Goal: Navigation & Orientation: Find specific page/section

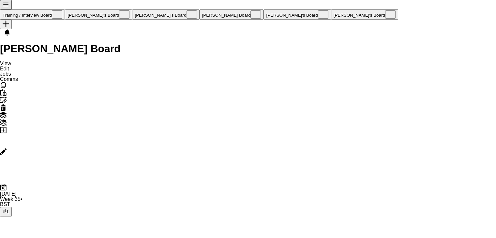
scroll to position [132, 0]
click at [87, 9] on button "[PERSON_NAME]'s Board Close" at bounding box center [98, 14] width 67 height 10
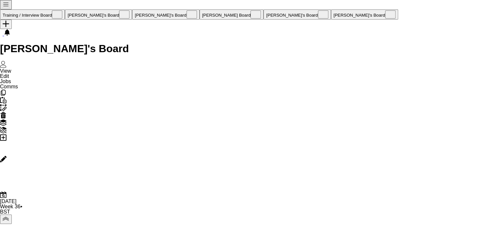
scroll to position [0, 224]
drag, startPoint x: 203, startPoint y: 65, endPoint x: 135, endPoint y: 64, distance: 68.4
drag, startPoint x: 436, startPoint y: 66, endPoint x: 277, endPoint y: 68, distance: 159.0
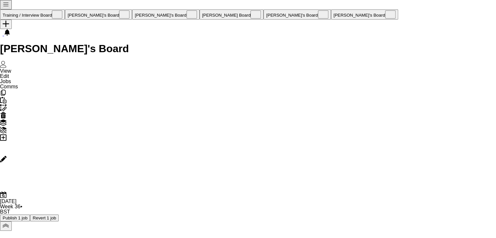
drag, startPoint x: 358, startPoint y: 68, endPoint x: 266, endPoint y: 91, distance: 94.7
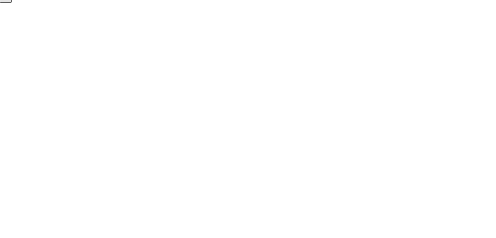
scroll to position [0, 240]
drag, startPoint x: 412, startPoint y: 57, endPoint x: 268, endPoint y: 62, distance: 143.7
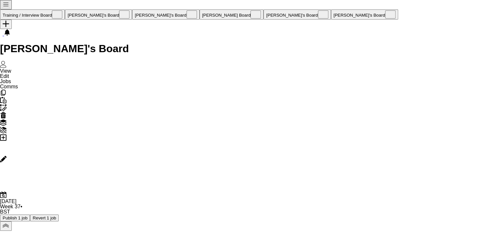
scroll to position [0, 181]
drag, startPoint x: 420, startPoint y: 66, endPoint x: 323, endPoint y: 63, distance: 97.5
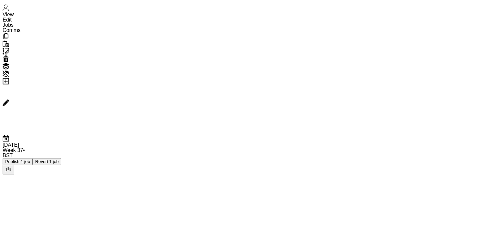
scroll to position [0, 0]
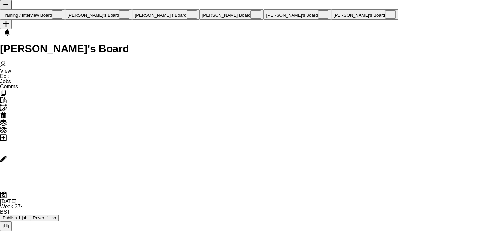
click at [263, 9] on button "[PERSON_NAME]'s Board Close" at bounding box center [296, 14] width 67 height 10
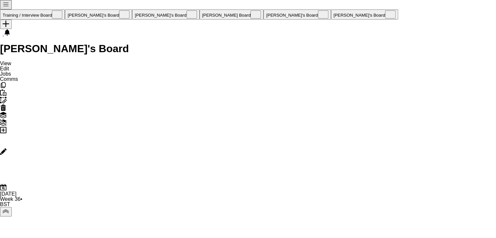
scroll to position [0, 297]
drag, startPoint x: 352, startPoint y: 70, endPoint x: 211, endPoint y: 65, distance: 141.2
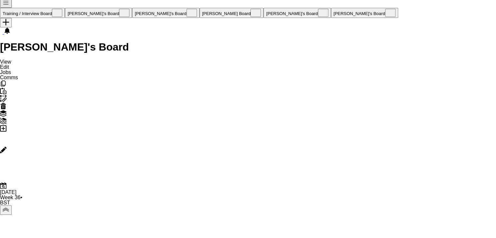
scroll to position [0, 0]
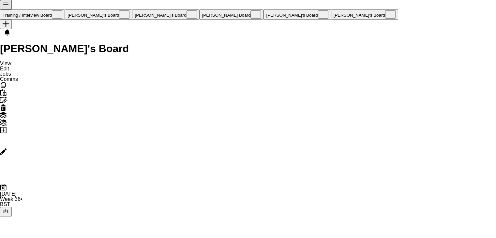
drag, startPoint x: 445, startPoint y: 66, endPoint x: 236, endPoint y: 71, distance: 209.2
drag, startPoint x: 346, startPoint y: 67, endPoint x: 159, endPoint y: 75, distance: 187.5
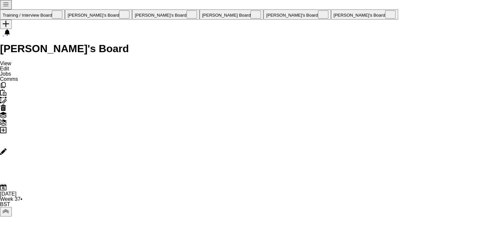
drag, startPoint x: 316, startPoint y: 67, endPoint x: 267, endPoint y: 67, distance: 49.5
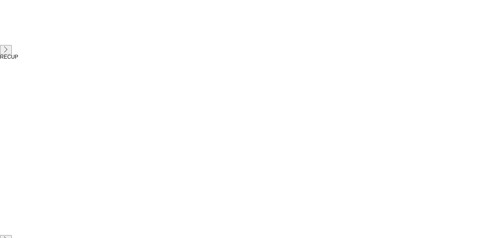
scroll to position [588, 0]
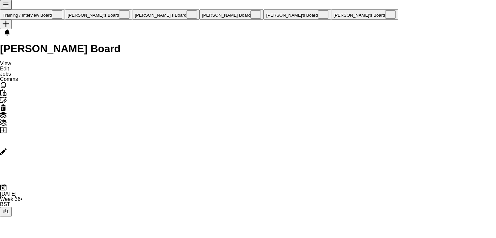
scroll to position [0, 238]
drag, startPoint x: 328, startPoint y: 67, endPoint x: 246, endPoint y: 65, distance: 82.1
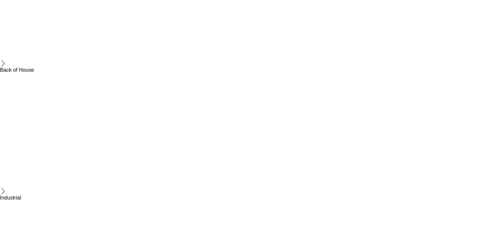
scroll to position [911, 0]
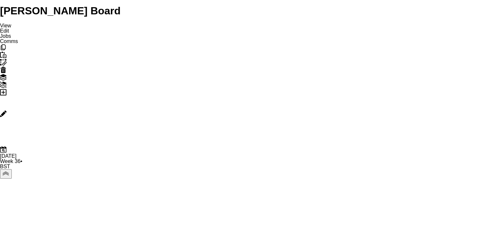
scroll to position [0, 0]
